Goal: Communication & Community: Answer question/provide support

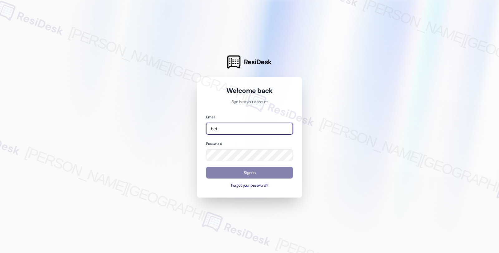
type input "[EMAIL_ADDRESS][PERSON_NAME][DOMAIN_NAME]"
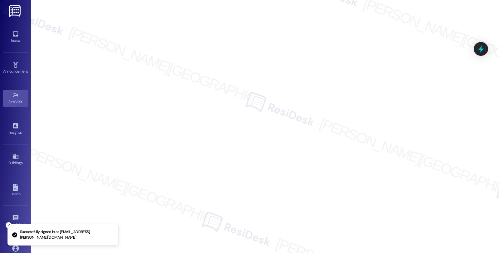
scroll to position [45, 0]
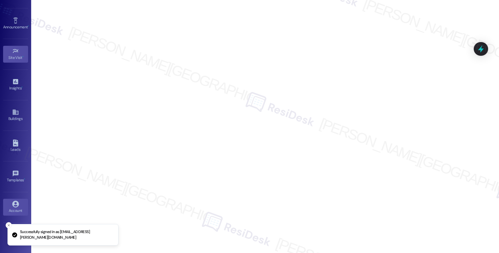
click at [17, 204] on icon at bounding box center [15, 204] width 7 height 7
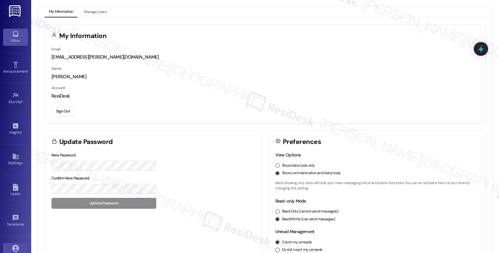
click at [12, 40] on div "Inbox" at bounding box center [15, 40] width 31 height 6
